Goal: Information Seeking & Learning: Learn about a topic

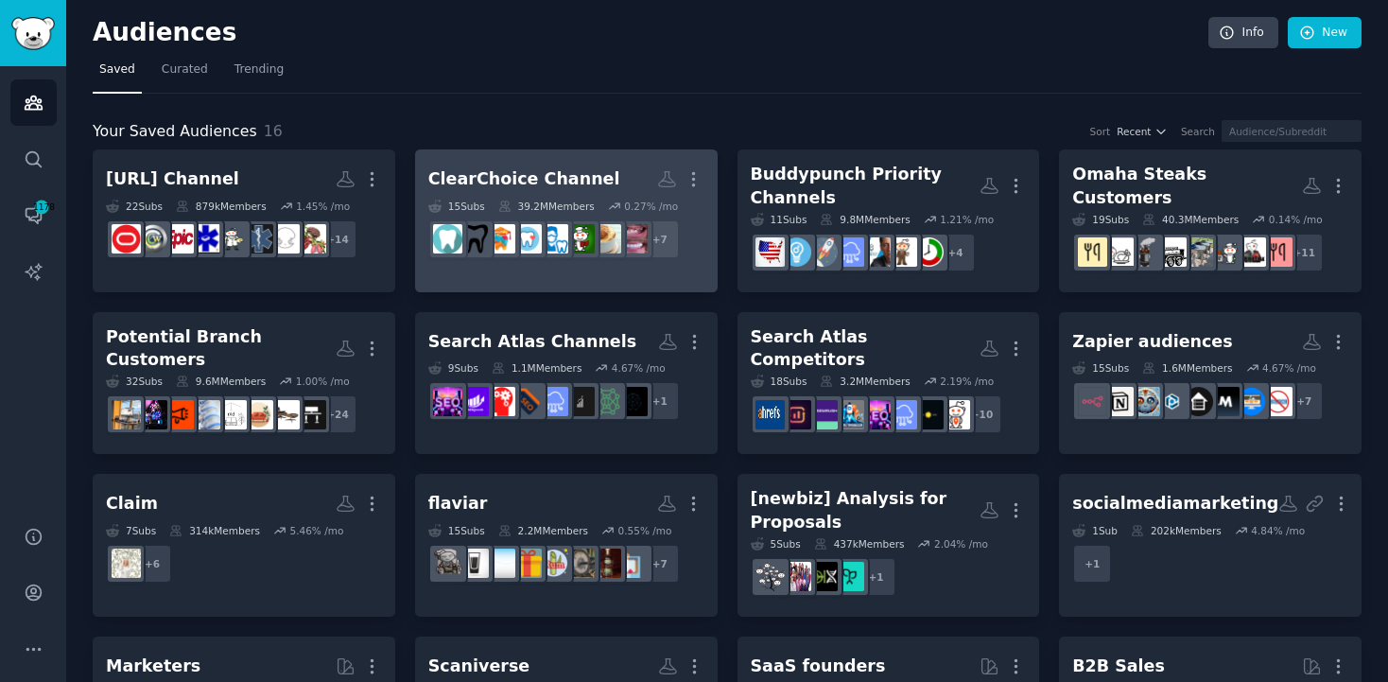
click at [540, 158] on link "ClearChoice Channel More 15 Sub s 39.2M Members 0.27 % /mo r/DentalSchool + 7" at bounding box center [566, 220] width 303 height 143
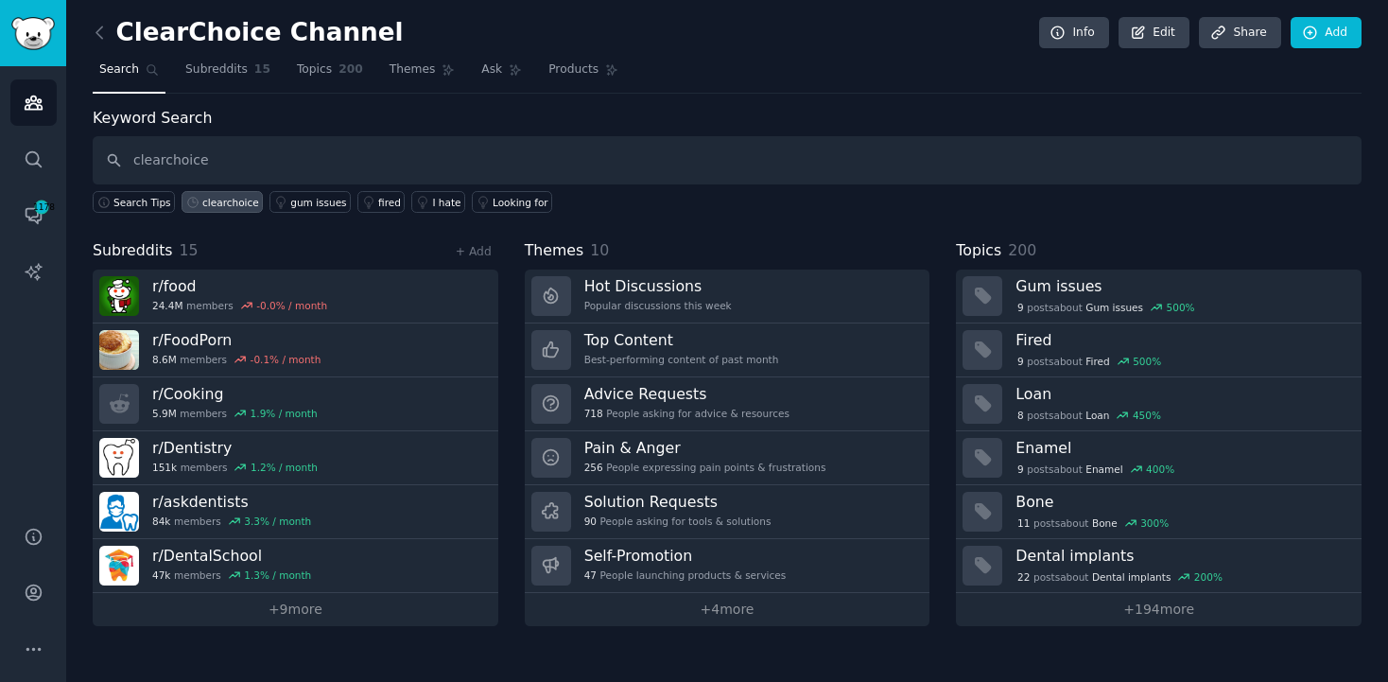
type input "clearchoice"
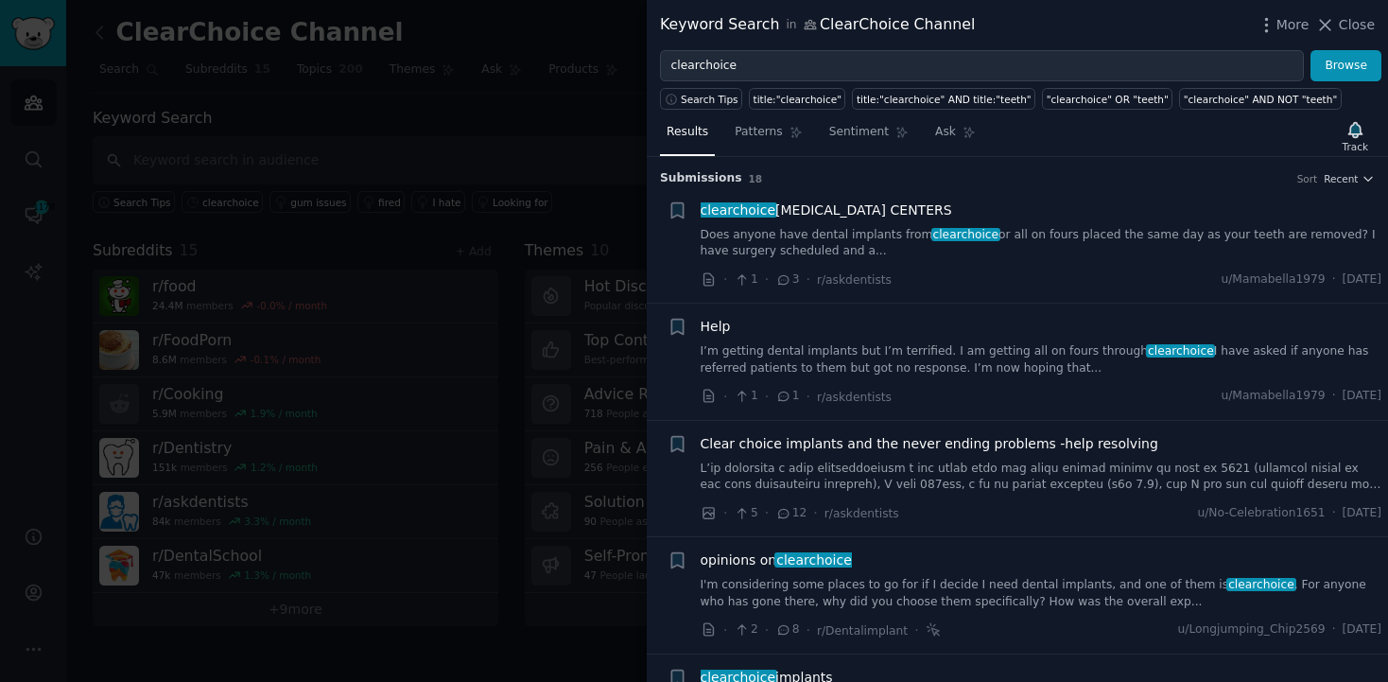
scroll to position [459, 0]
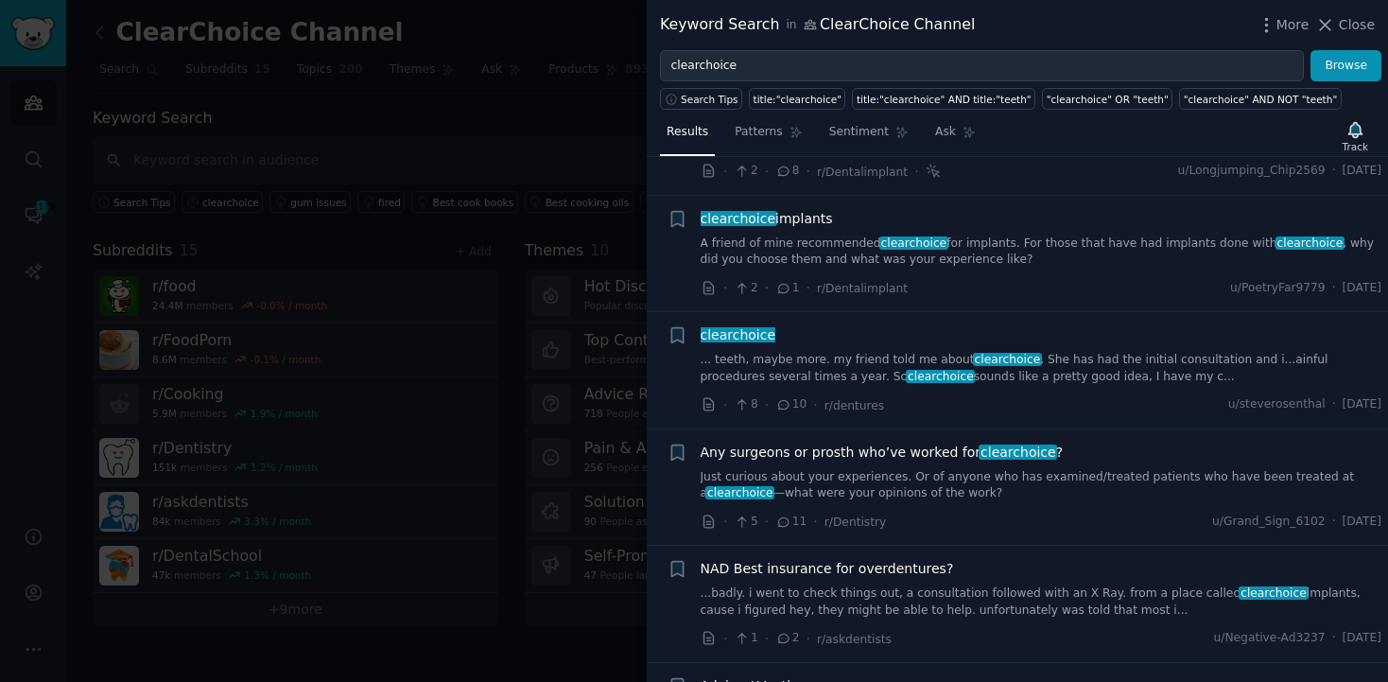
click at [1193, 364] on link "... teeth, maybe more. my friend told me about clearchoice . She has had the in…" at bounding box center [1042, 368] width 682 height 33
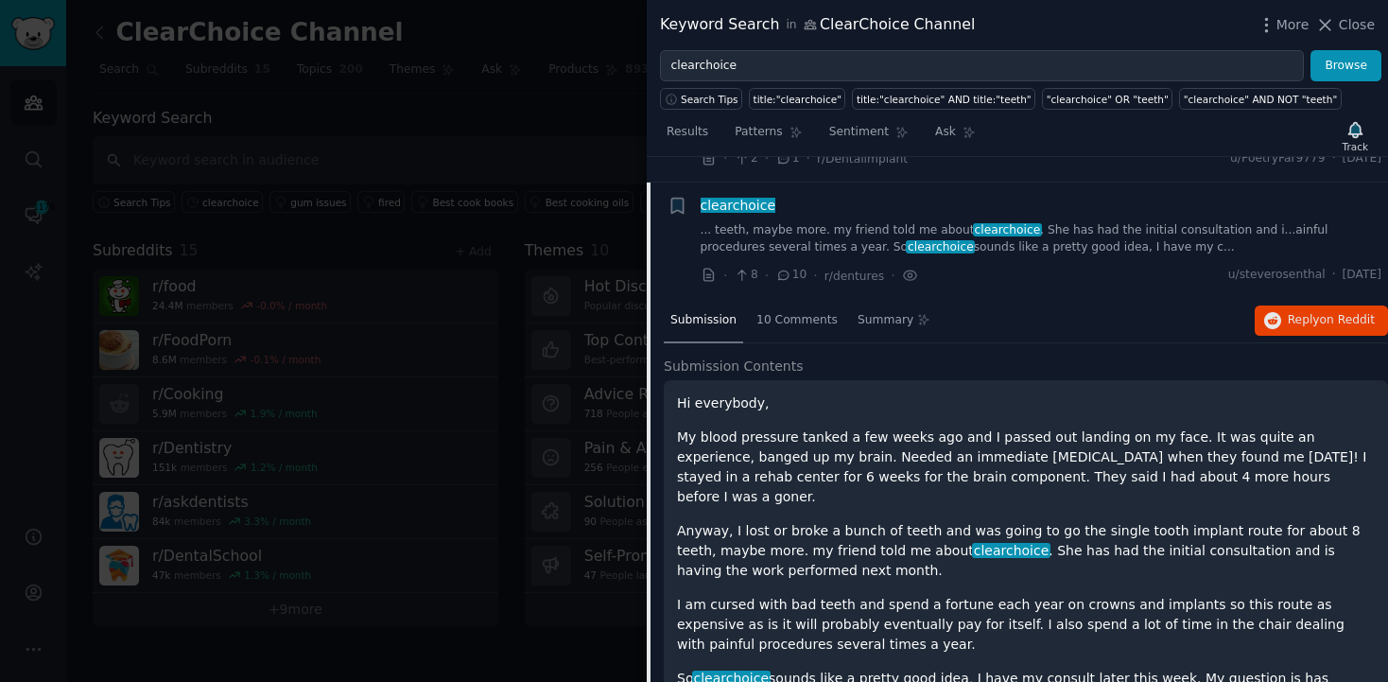
scroll to position [614, 0]
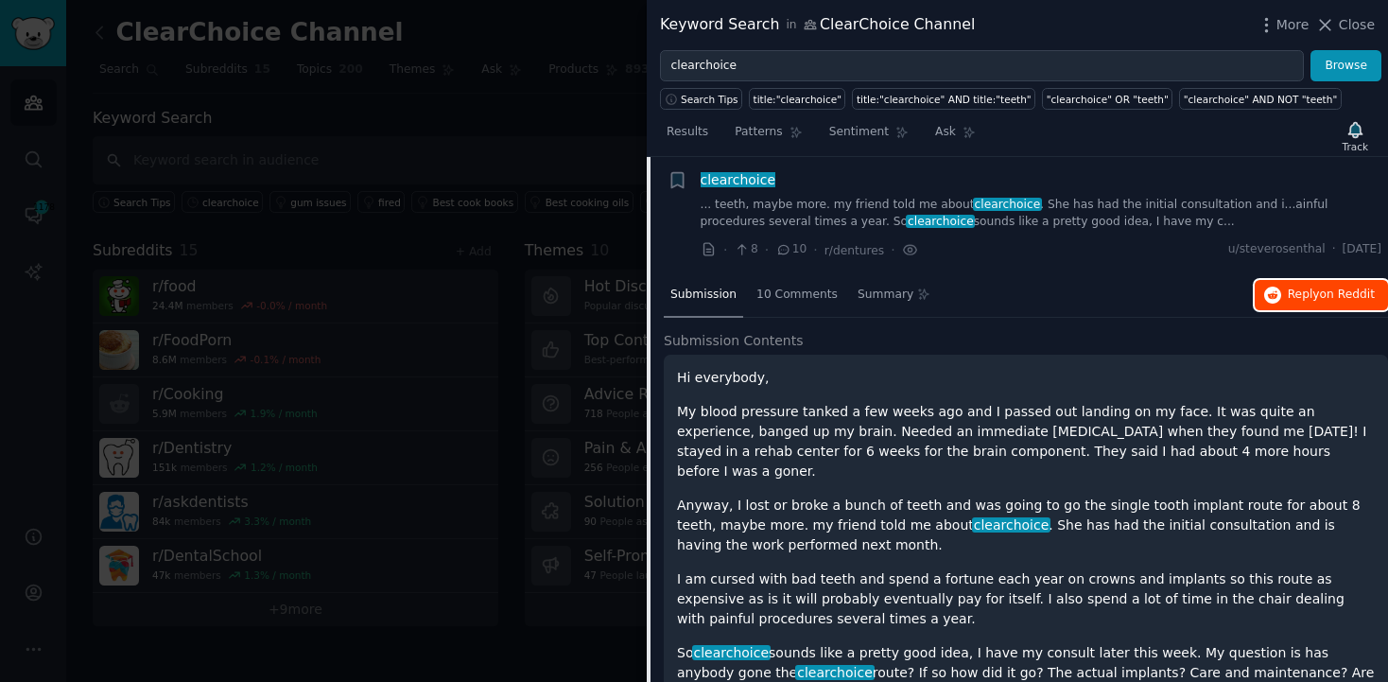
click at [1310, 294] on span "Reply on Reddit" at bounding box center [1331, 295] width 87 height 17
click at [941, 100] on div "title:"clearchoice" AND title:"teeth"" at bounding box center [944, 99] width 175 height 13
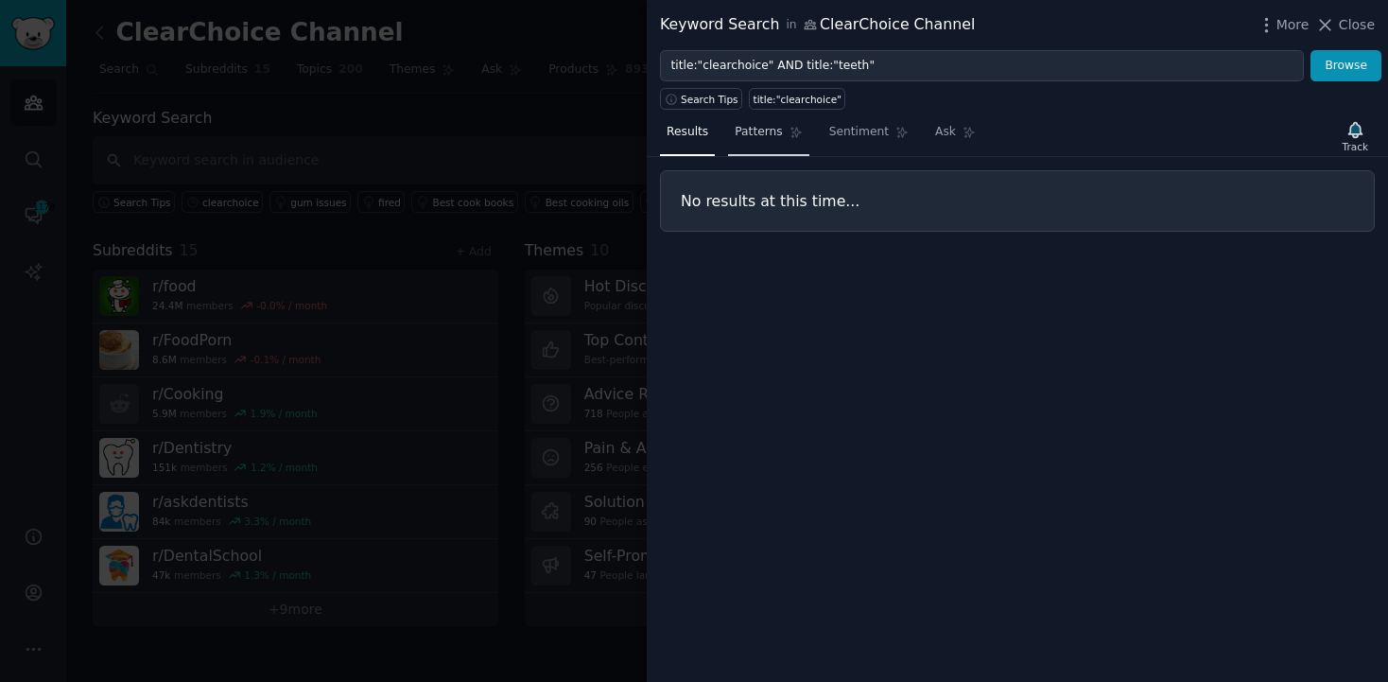
click at [745, 130] on span "Patterns" at bounding box center [758, 132] width 47 height 17
click at [687, 142] on link "Results" at bounding box center [687, 136] width 55 height 39
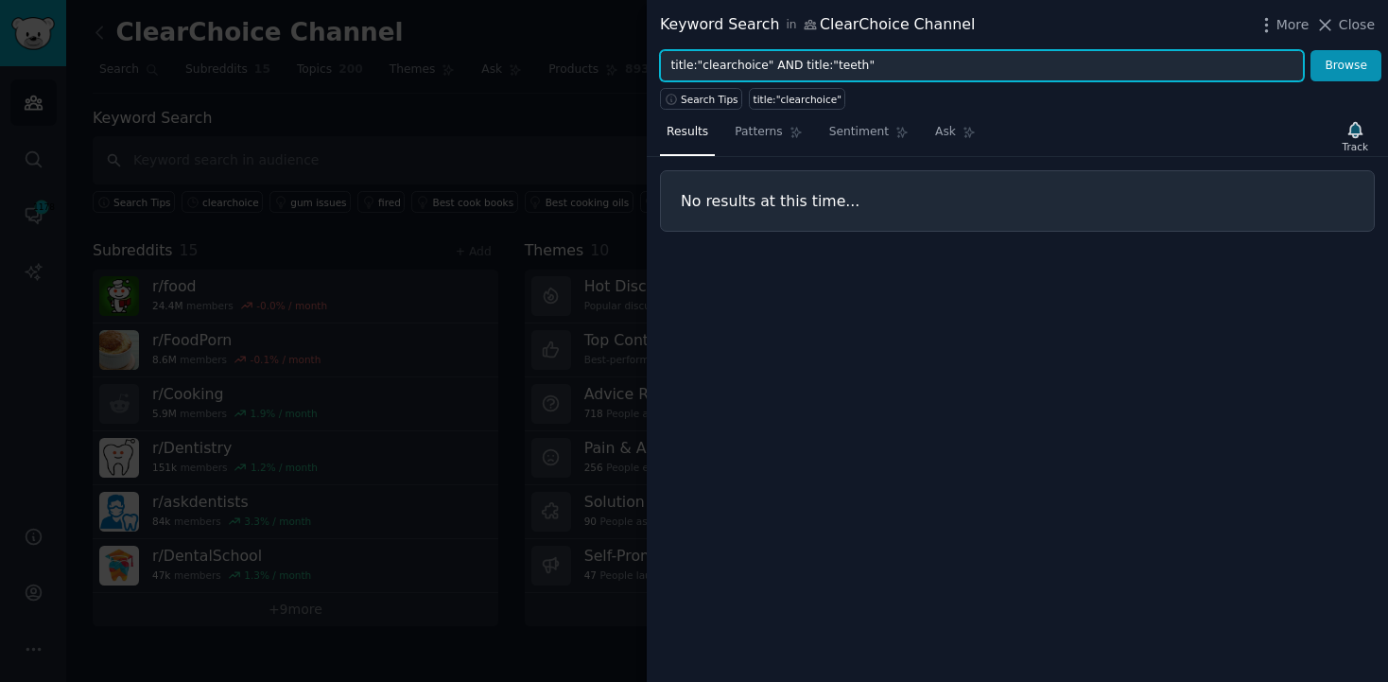
click at [773, 67] on input "title:"clearchoice" AND title:"teeth"" at bounding box center [982, 66] width 644 height 32
type input "clear choice"
click at [1311, 50] on button "Browse" at bounding box center [1346, 66] width 71 height 32
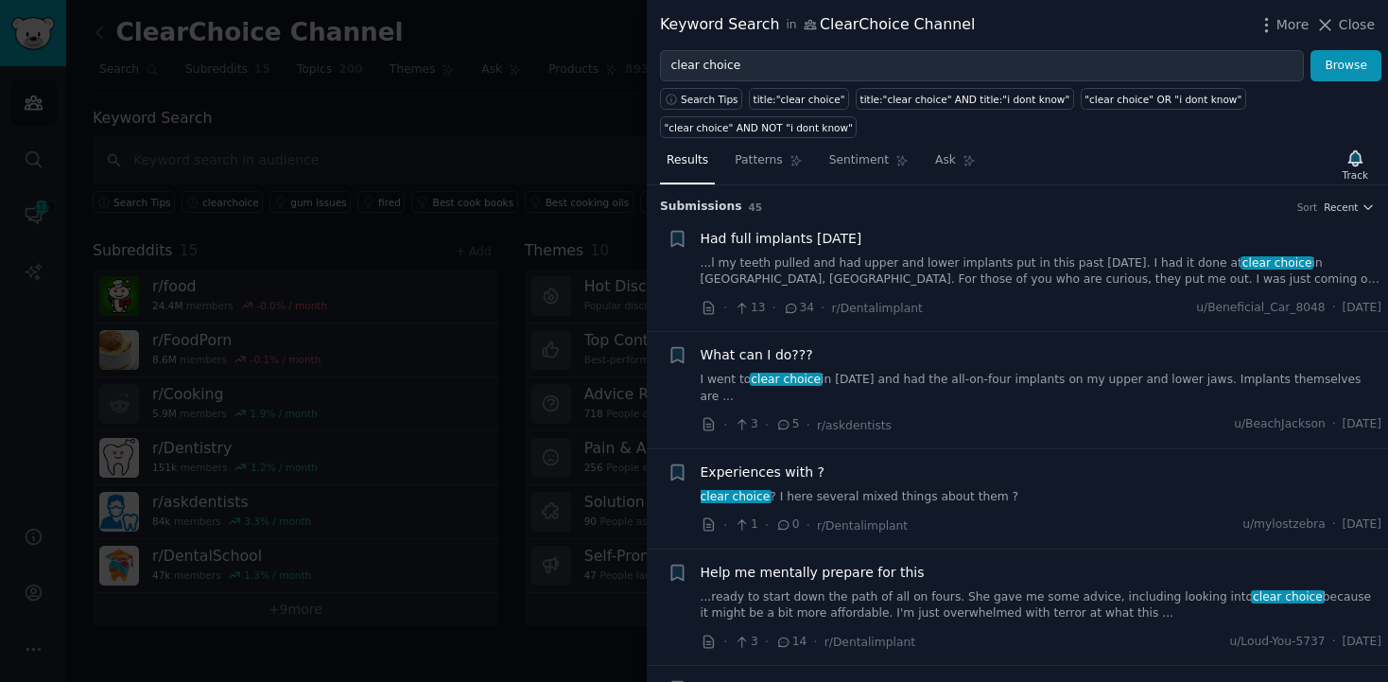
click at [1072, 253] on div "Had full implants [DATE] ...l my teeth pulled and had upper and lower implants …" at bounding box center [1042, 259] width 682 height 60
click at [858, 240] on span "Had full implants [DATE]" at bounding box center [782, 239] width 162 height 20
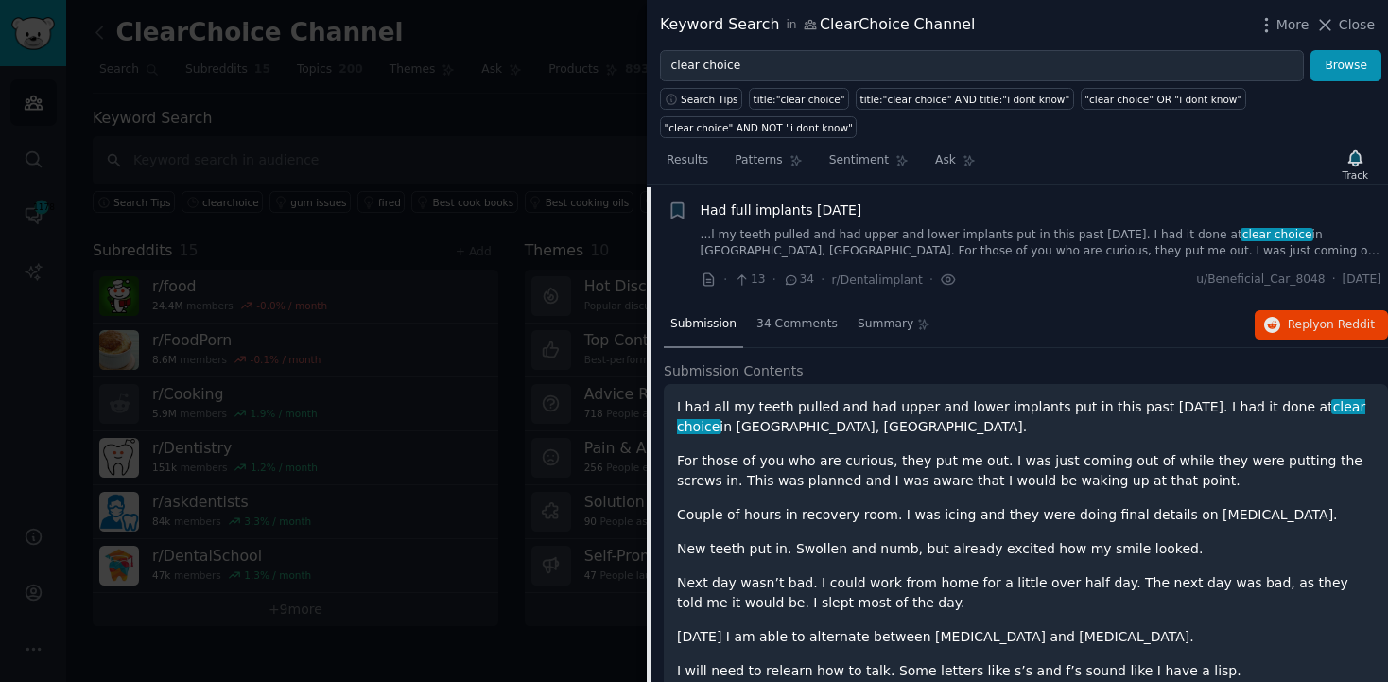
scroll to position [29, 0]
click at [1303, 341] on div "Submission 34 Comments Summary Reply on Reddit" at bounding box center [1026, 324] width 725 height 45
click at [1303, 339] on div "Submission 34 Comments Summary Reply on Reddit" at bounding box center [1026, 324] width 725 height 45
click at [1307, 324] on span "Reply on Reddit" at bounding box center [1331, 324] width 87 height 17
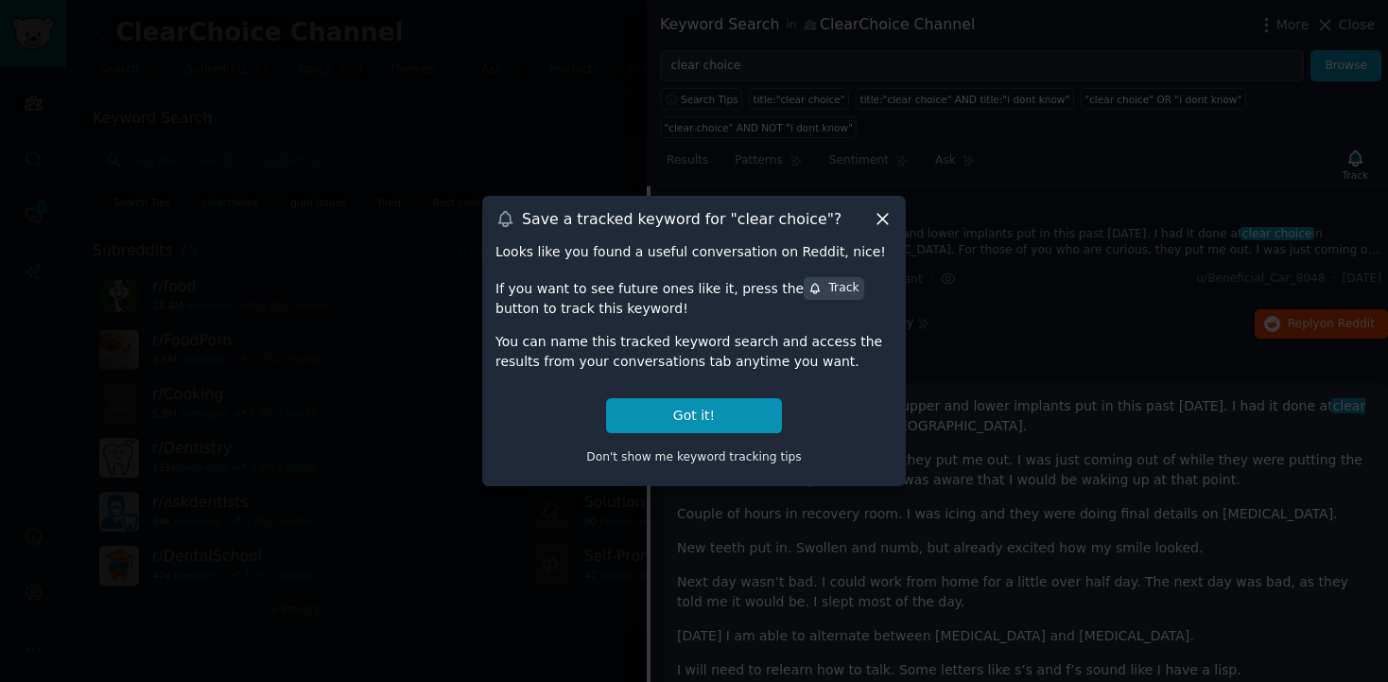
click at [876, 226] on icon at bounding box center [883, 219] width 20 height 20
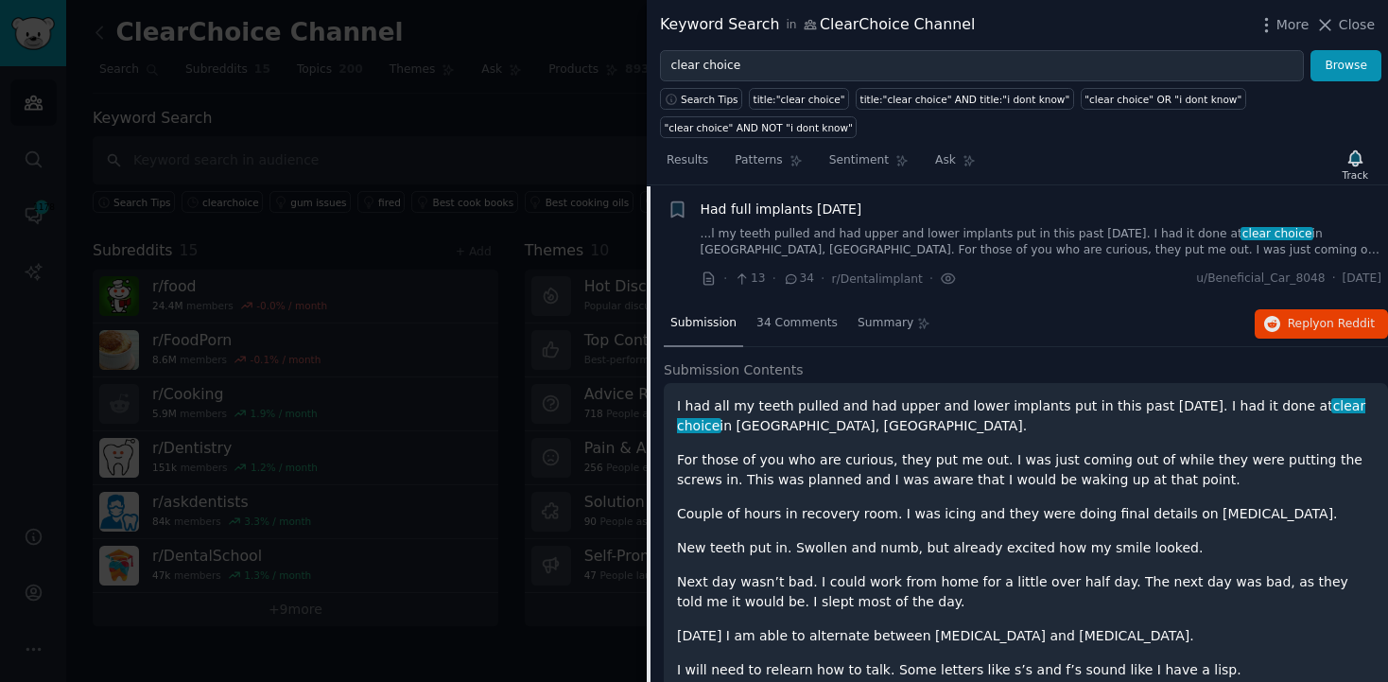
click at [902, 218] on div "Had full implants [DATE]" at bounding box center [1042, 210] width 682 height 20
drag, startPoint x: 1382, startPoint y: 218, endPoint x: 1382, endPoint y: 194, distance: 24.6
click at [1382, 194] on li "+ Had full implants [DATE] ...l my teeth pulled and had upper and lower implant…" at bounding box center [1018, 244] width 742 height 116
click at [853, 208] on span "Had full implants [DATE]" at bounding box center [782, 210] width 162 height 20
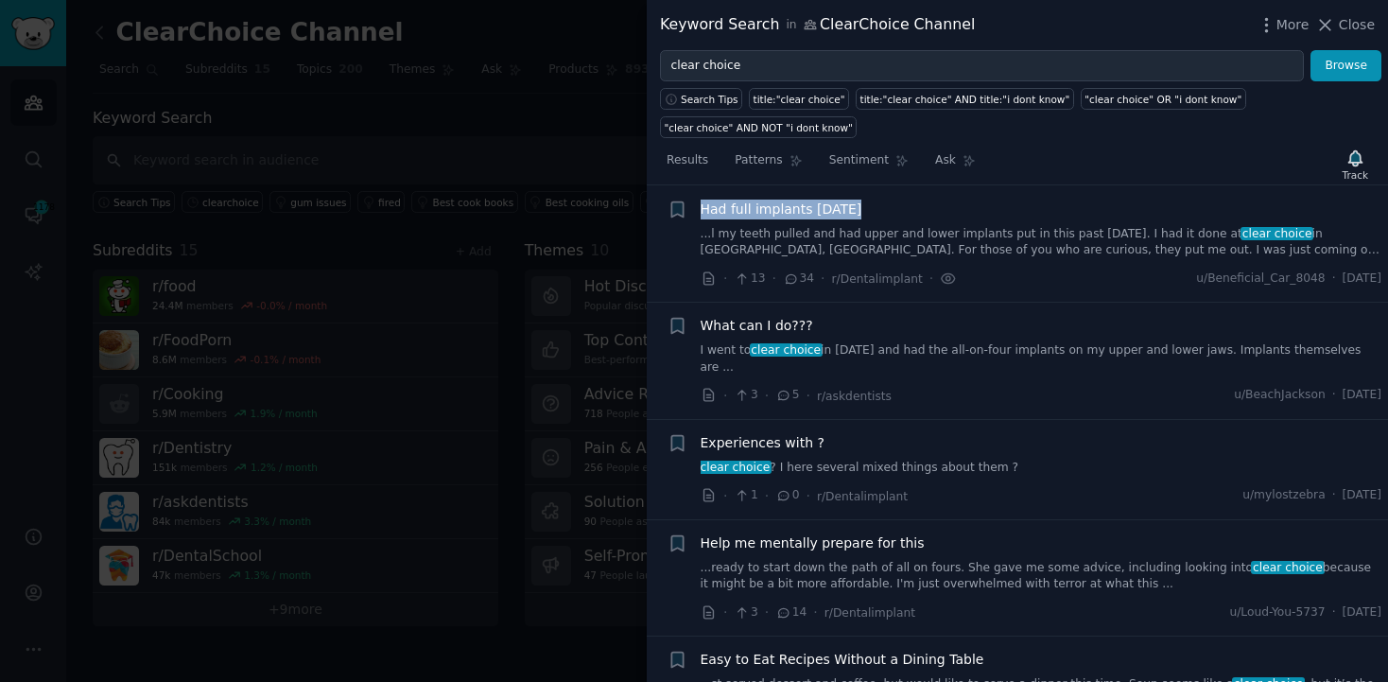
click at [1014, 343] on link "I went to clear choice in [DATE] and had the all-on-four implants on my upper a…" at bounding box center [1042, 358] width 682 height 33
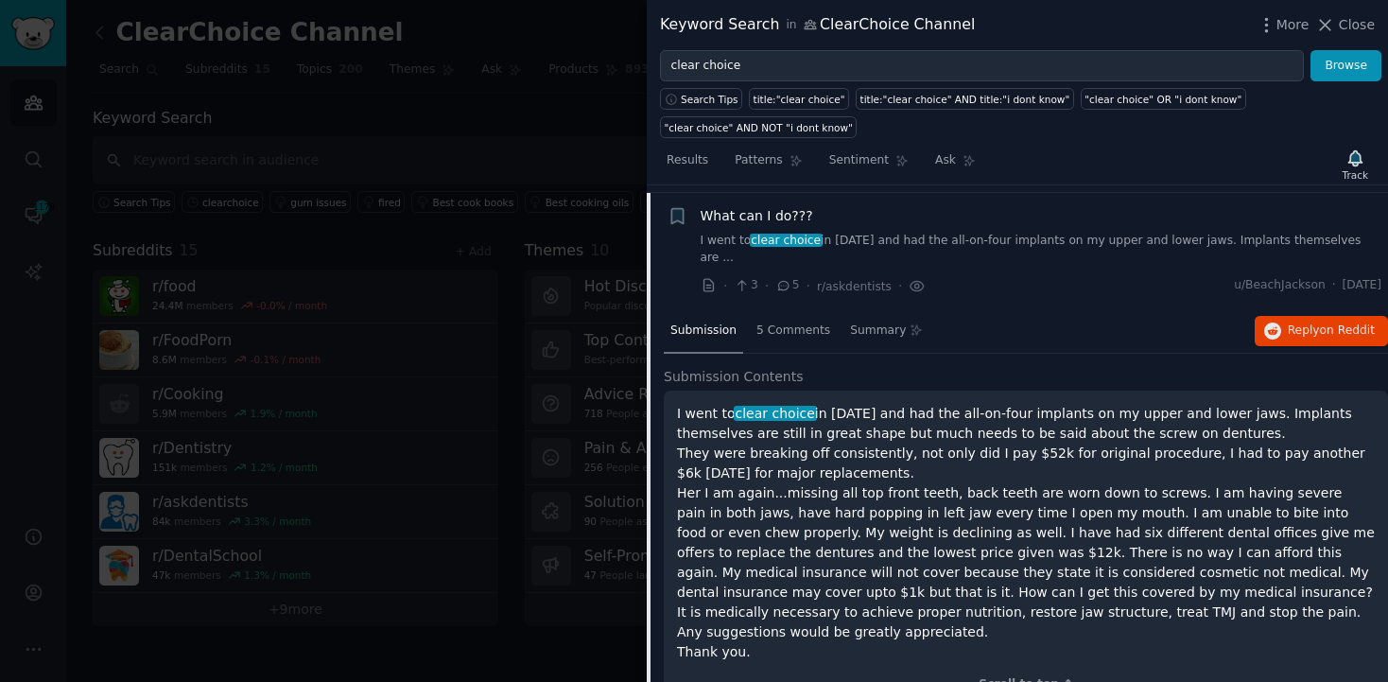
scroll to position [147, 0]
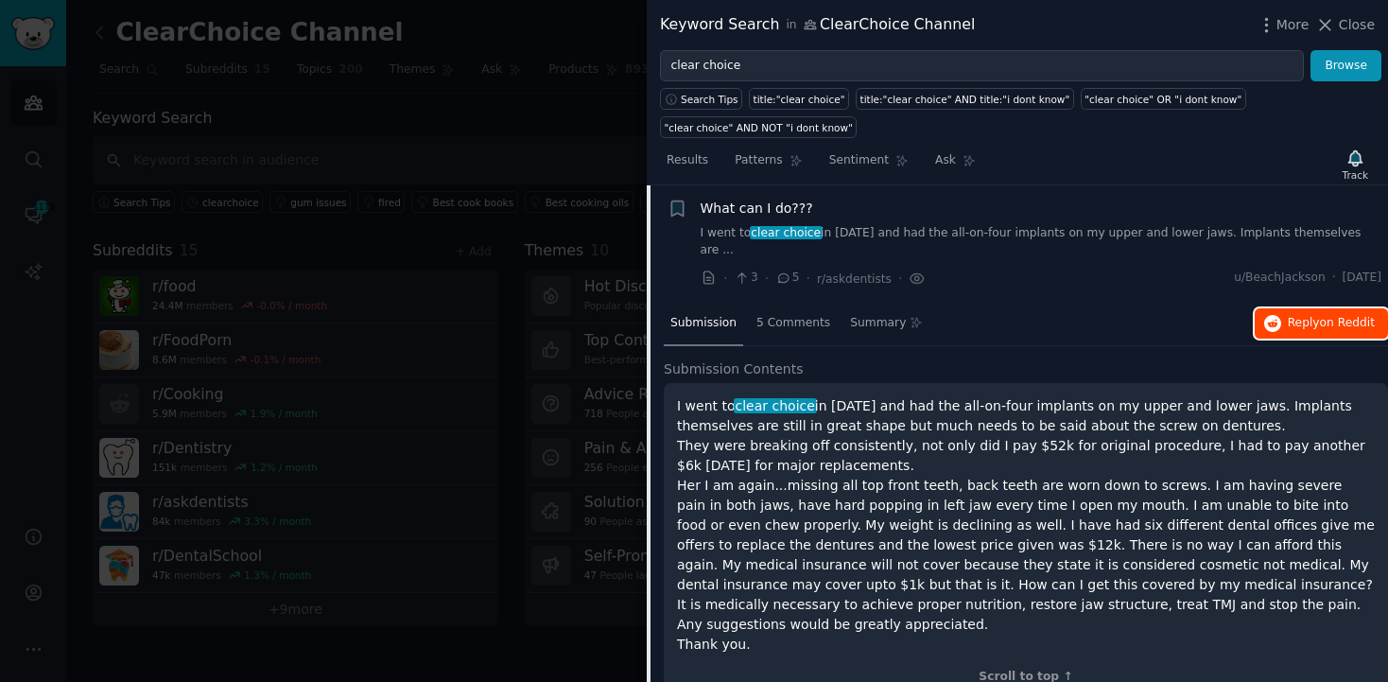
click at [1302, 315] on span "Reply on Reddit" at bounding box center [1331, 323] width 87 height 17
click at [976, 207] on div "What can I do???" at bounding box center [1042, 209] width 682 height 20
click at [770, 217] on span "What can I do???" at bounding box center [757, 209] width 113 height 20
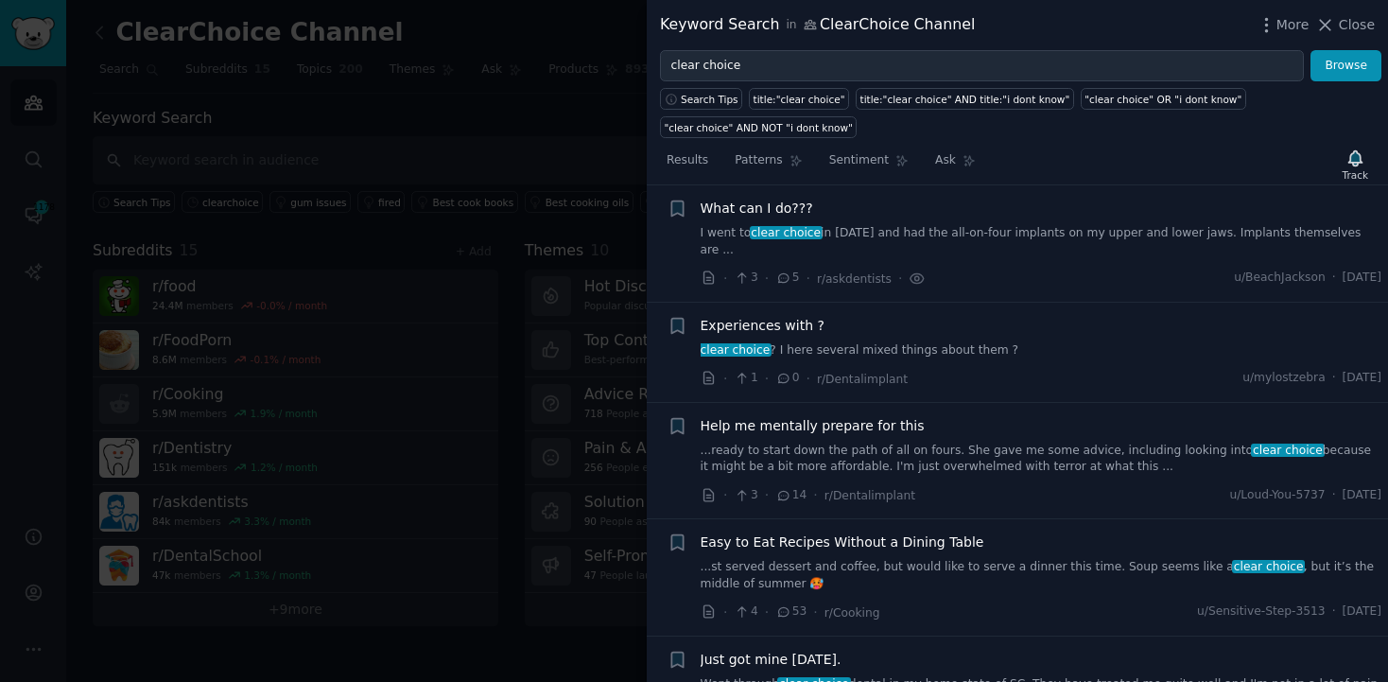
click at [1036, 457] on link "...ready to start down the path of all on fours. She gave me some advice, inclu…" at bounding box center [1042, 459] width 682 height 33
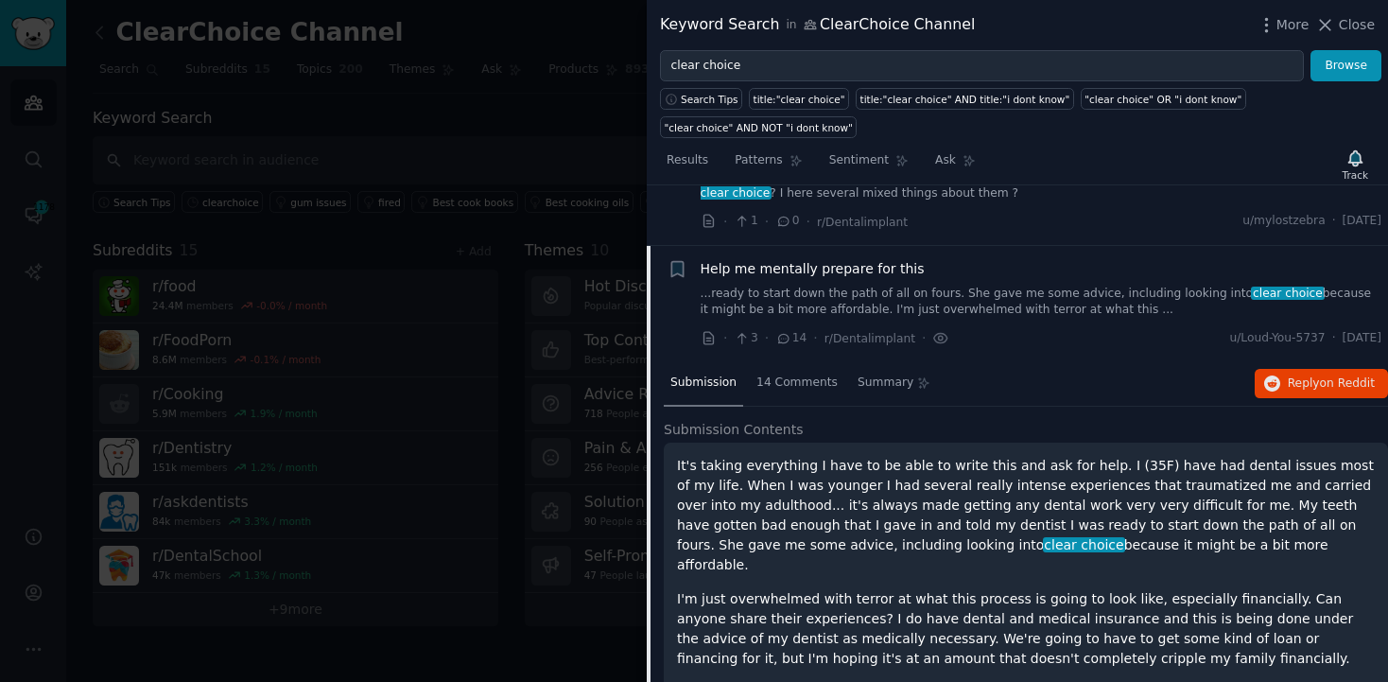
scroll to position [347, 0]
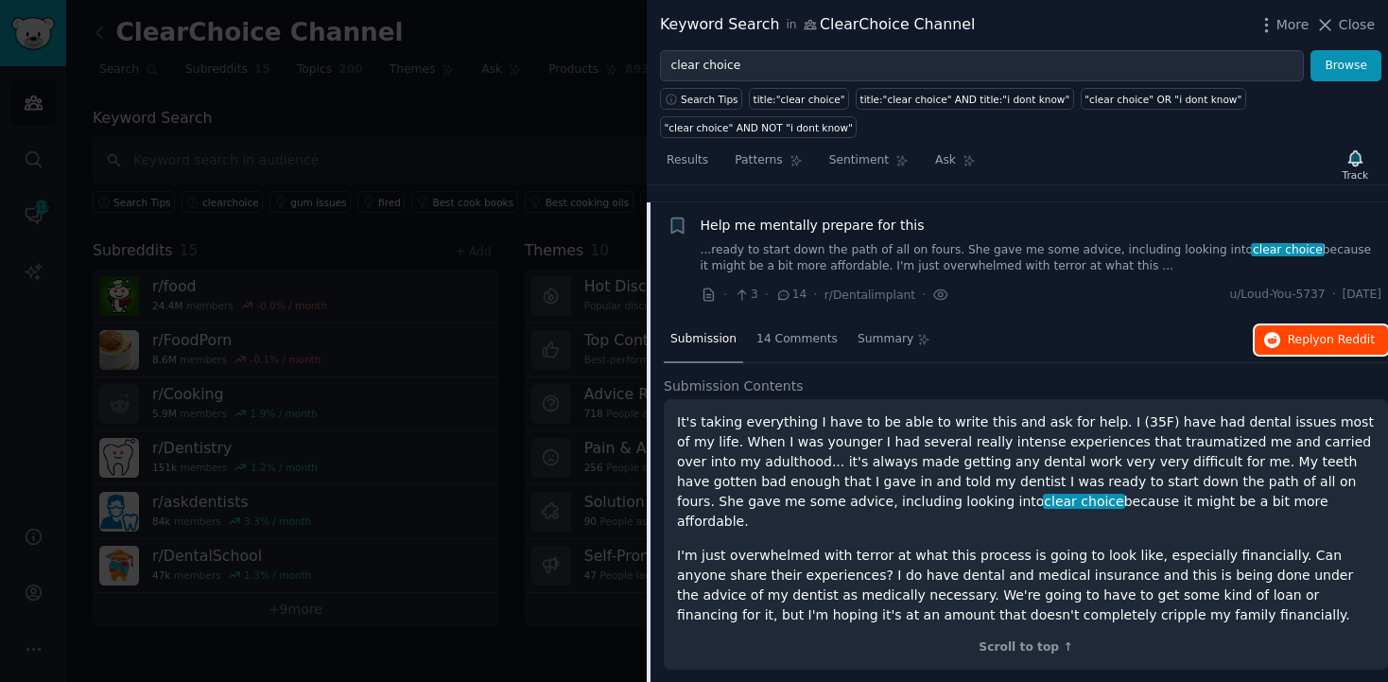
click at [1279, 325] on button "Reply on Reddit" at bounding box center [1321, 340] width 133 height 30
click at [828, 218] on div "Help me mentally prepare for this ...ready to start down the path of all on fou…" at bounding box center [1042, 246] width 682 height 60
click at [822, 216] on span "Help me mentally prepare for this" at bounding box center [813, 226] width 224 height 20
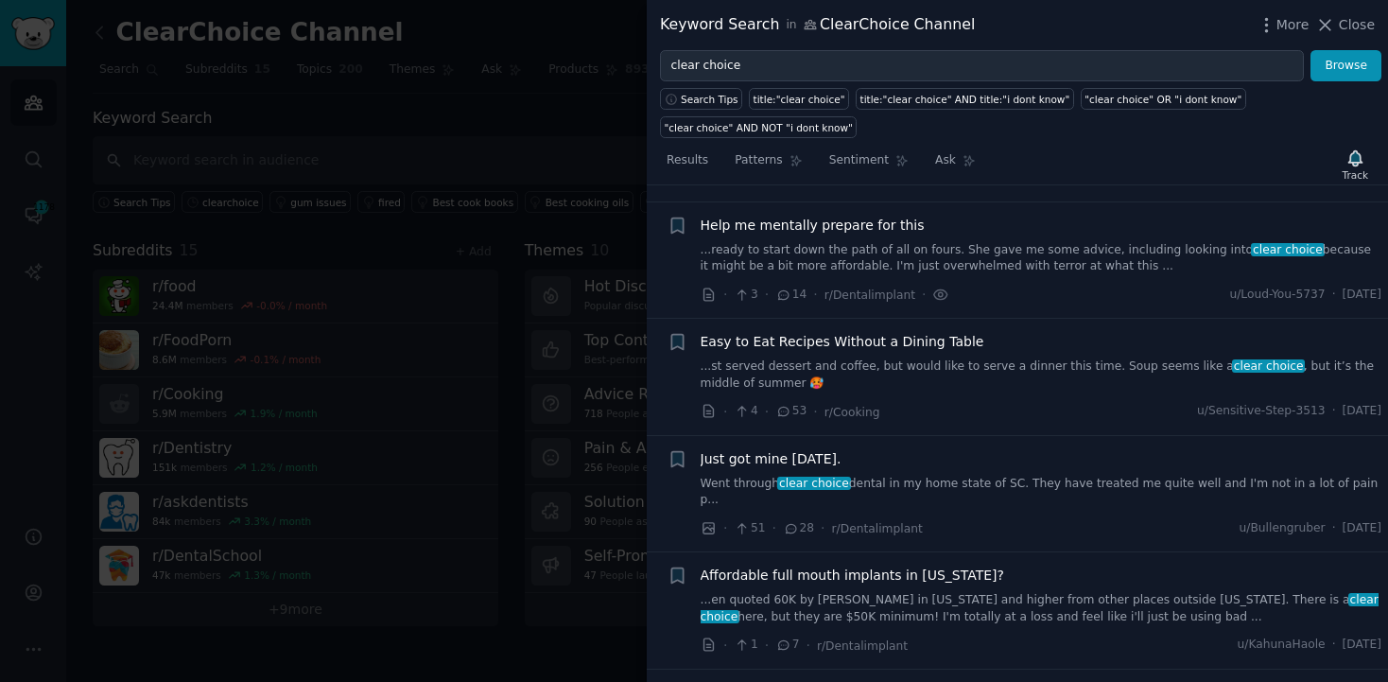
click at [789, 449] on span "Just got mine [DATE]." at bounding box center [771, 459] width 141 height 20
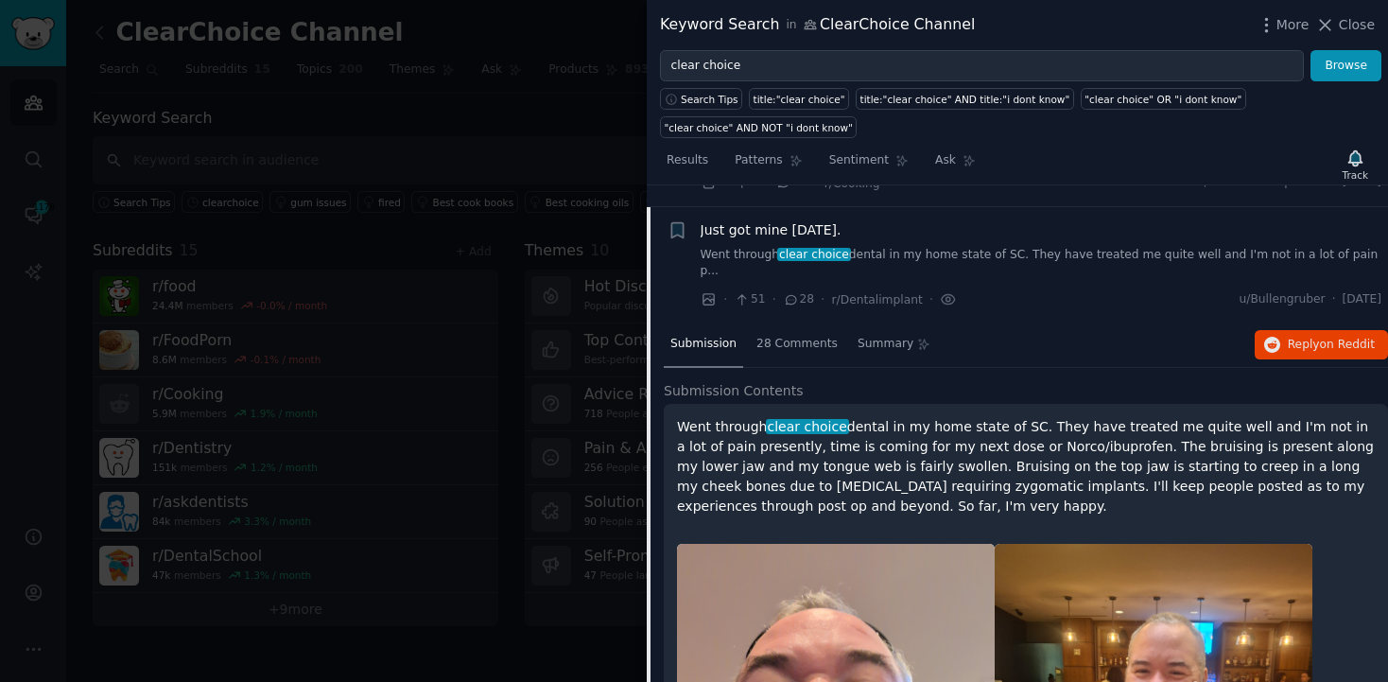
scroll to position [581, 0]
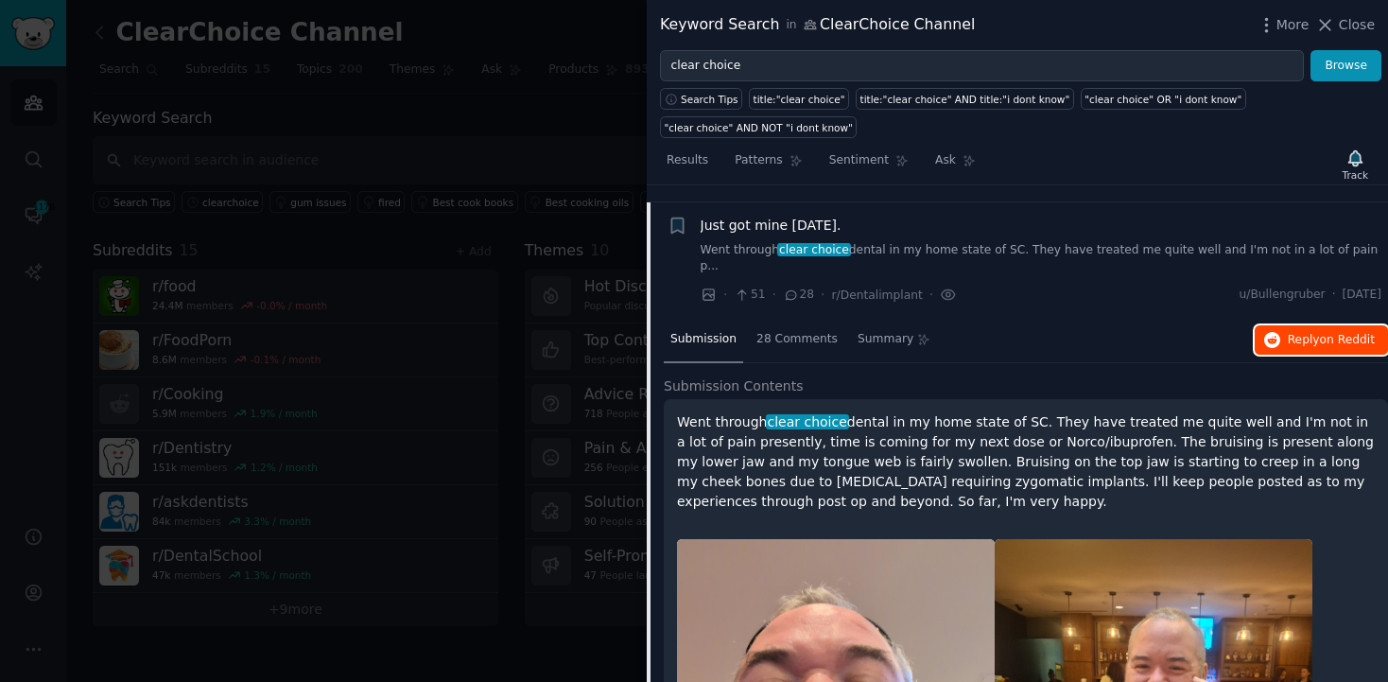
click at [1280, 325] on button "Reply on Reddit" at bounding box center [1321, 340] width 133 height 30
click at [795, 216] on span "Just got mine [DATE]." at bounding box center [771, 226] width 141 height 20
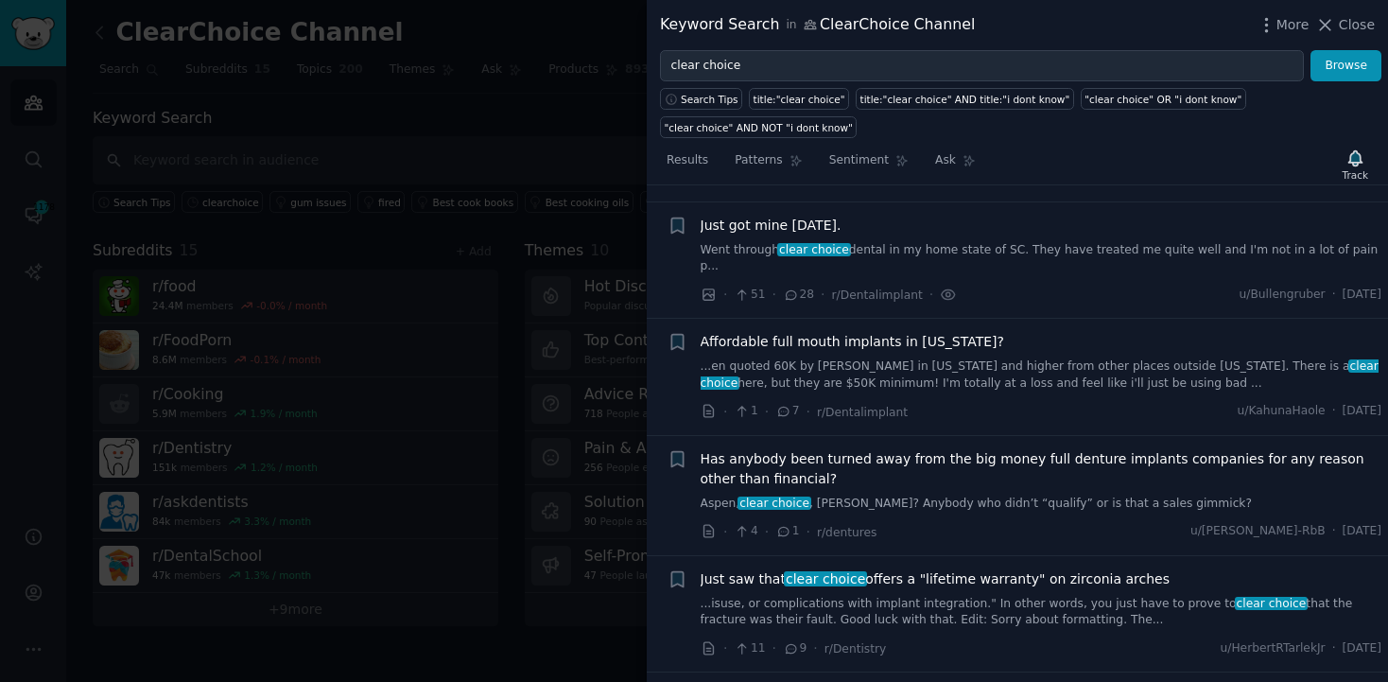
click at [974, 569] on span "Just saw that clear choice offers a "lifetime warranty" on zirconia arches" at bounding box center [936, 579] width 470 height 20
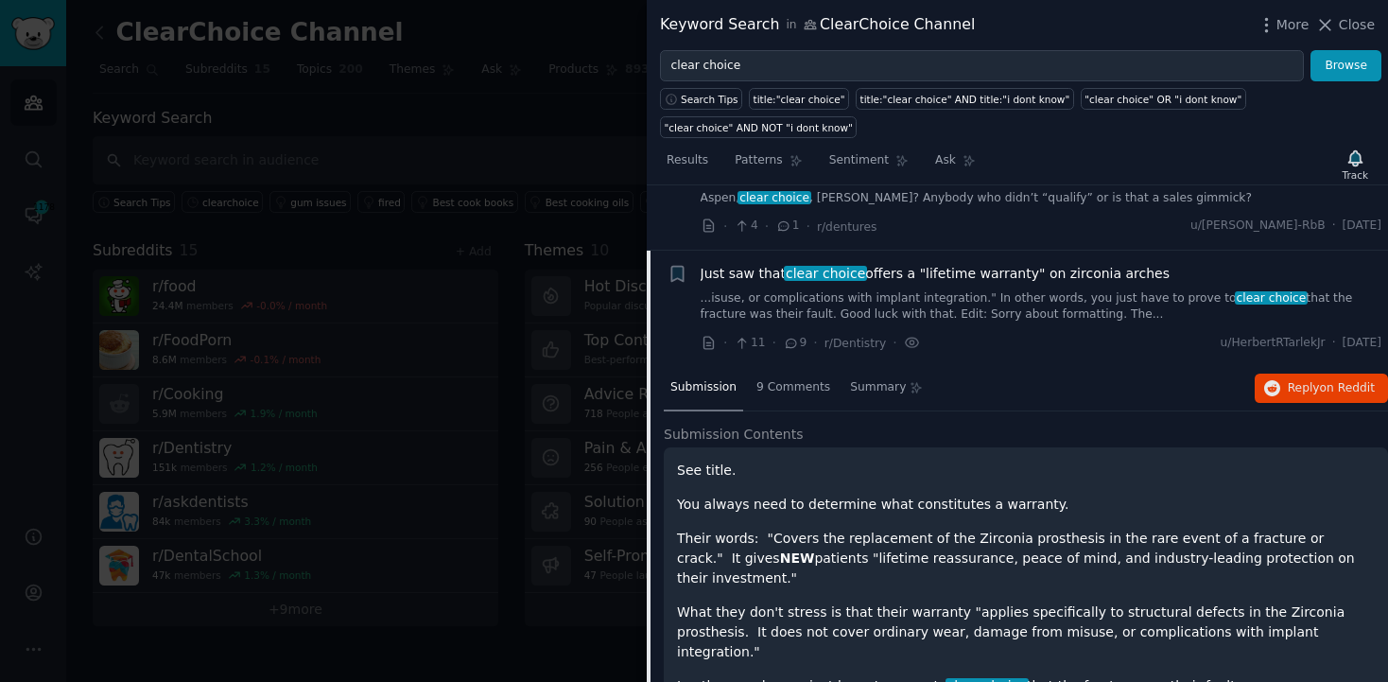
scroll to position [917, 0]
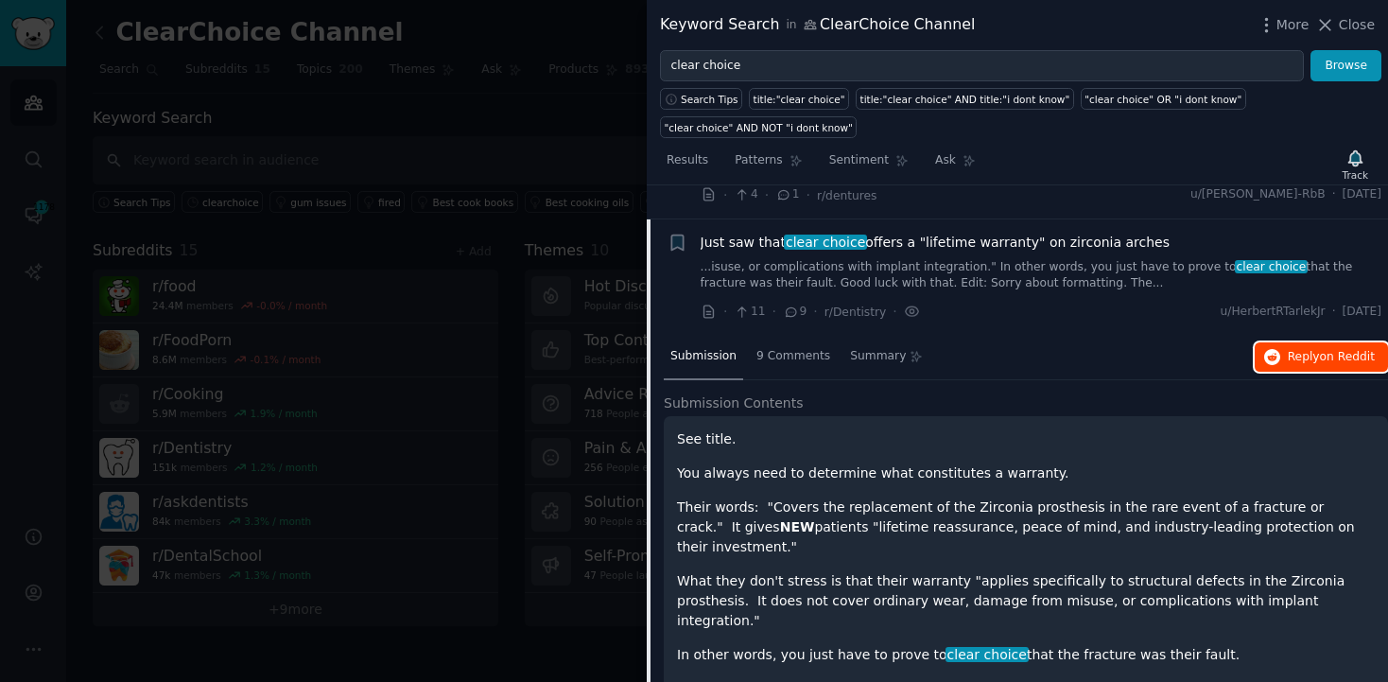
click at [1306, 342] on button "Reply on Reddit" at bounding box center [1321, 357] width 133 height 30
